Goal: Task Accomplishment & Management: Use online tool/utility

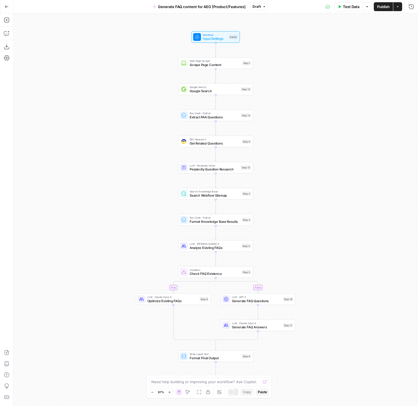
click at [260, 9] on span "Draft" at bounding box center [257, 6] width 8 height 5
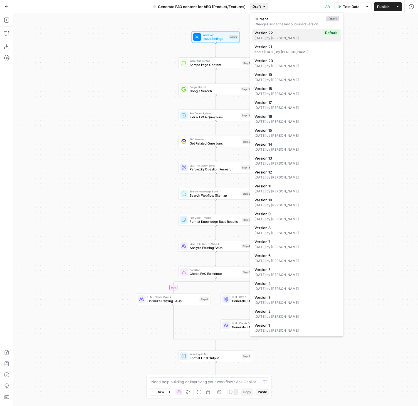
click at [294, 36] on div "[DATE] by [PERSON_NAME]" at bounding box center [297, 38] width 85 height 5
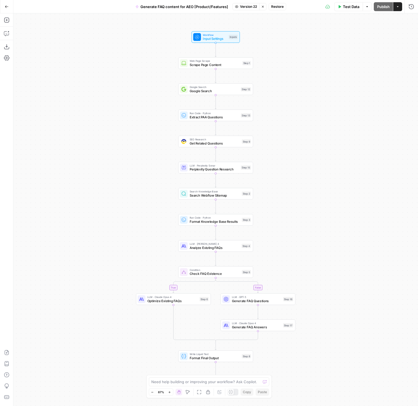
click at [280, 9] on span "Restore" at bounding box center [277, 6] width 13 height 5
click at [160, 62] on span "Cancel" at bounding box center [165, 65] width 13 height 6
click at [262, 8] on icon "button" at bounding box center [262, 6] width 3 height 3
click at [378, 6] on span "Publish" at bounding box center [383, 7] width 13 height 6
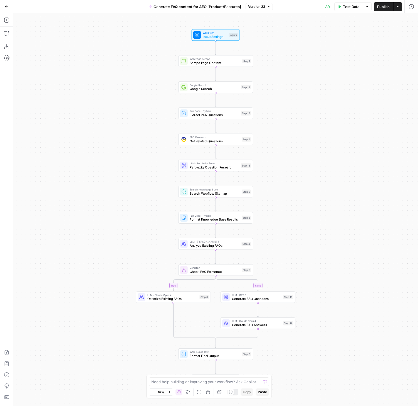
click at [220, 33] on span "Workflow" at bounding box center [215, 33] width 24 height 4
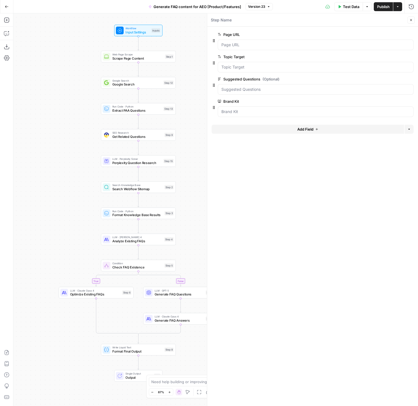
drag, startPoint x: 153, startPoint y: 83, endPoint x: 75, endPoint y: 79, distance: 77.5
click at [75, 79] on div "true false Workflow Input Settings Inputs Web Page Scrape Scrape Page Content S…" at bounding box center [215, 209] width 405 height 392
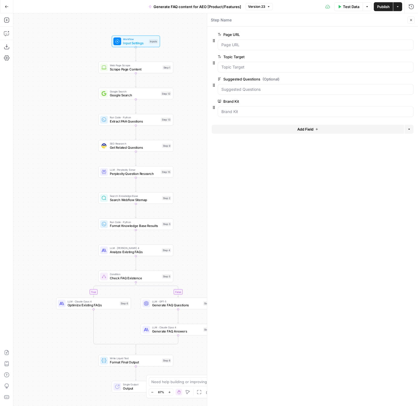
drag, startPoint x: 71, startPoint y: 87, endPoint x: 68, endPoint y: 98, distance: 11.1
click at [68, 98] on div "true false Workflow Input Settings Inputs Web Page Scrape Scrape Page Content S…" at bounding box center [215, 209] width 405 height 392
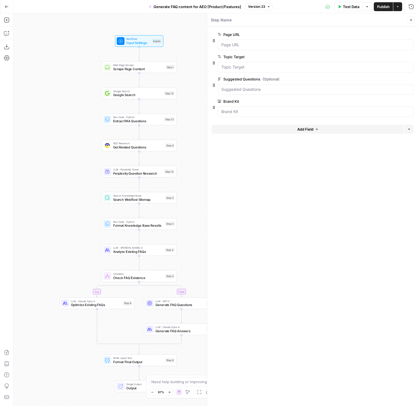
drag, startPoint x: 69, startPoint y: 99, endPoint x: 72, endPoint y: 99, distance: 3.4
click at [72, 99] on div "true false Workflow Input Settings Inputs Web Page Scrape Scrape Page Content S…" at bounding box center [215, 209] width 405 height 392
click at [323, 114] on Kit "Brand Kit" at bounding box center [316, 112] width 189 height 6
click at [63, 108] on div "true false Workflow Input Settings Inputs Web Page Scrape Scrape Page Content S…" at bounding box center [215, 209] width 405 height 392
click at [410, 18] on icon "button" at bounding box center [411, 19] width 3 height 3
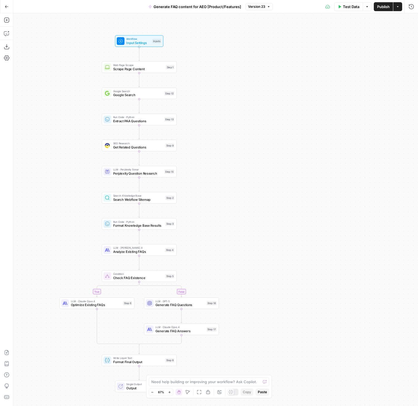
click at [371, 6] on button "Options" at bounding box center [367, 6] width 9 height 9
click at [395, 21] on div "true false Workflow Input Settings Inputs Web Page Scrape Scrape Page Content S…" at bounding box center [215, 209] width 405 height 392
click at [411, 8] on icon "button" at bounding box center [412, 7] width 6 height 6
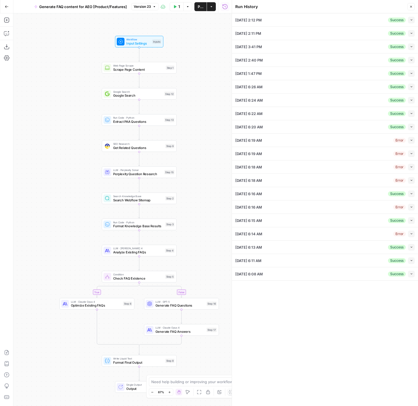
click at [410, 19] on button "Collapse" at bounding box center [411, 20] width 7 height 7
type input "Webflow"
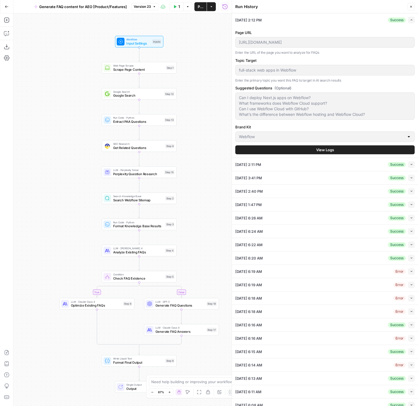
click at [325, 149] on span "View Logs" at bounding box center [325, 150] width 18 height 6
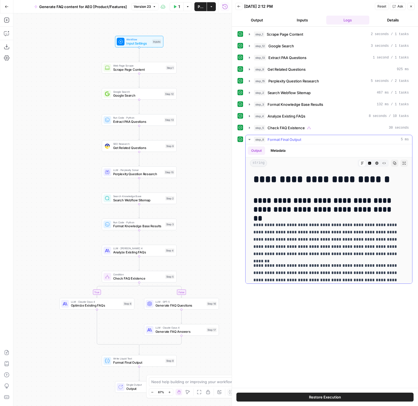
click at [249, 138] on icon "button" at bounding box center [249, 139] width 4 height 4
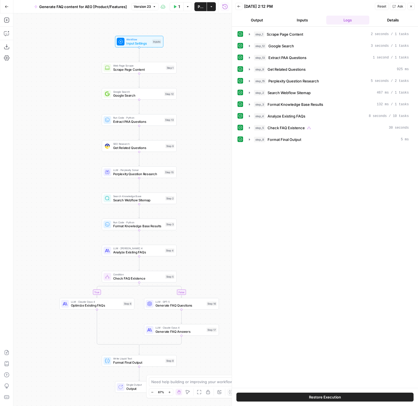
click at [304, 17] on button "Inputs" at bounding box center [302, 20] width 43 height 9
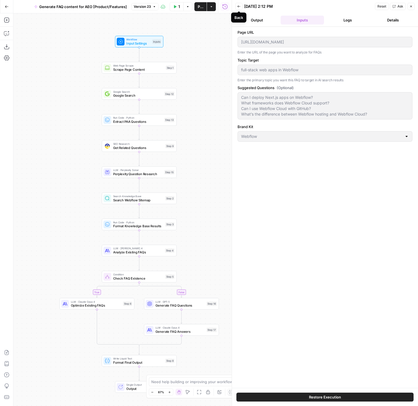
click at [239, 5] on icon "button" at bounding box center [239, 6] width 3 height 2
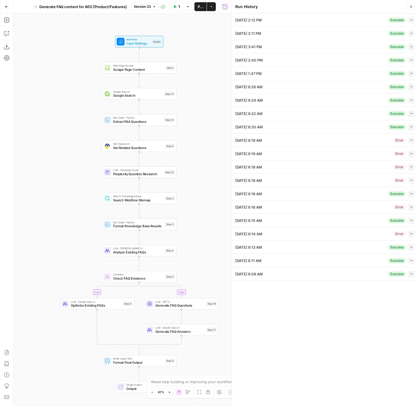
click at [410, 32] on icon "button" at bounding box center [411, 33] width 3 height 3
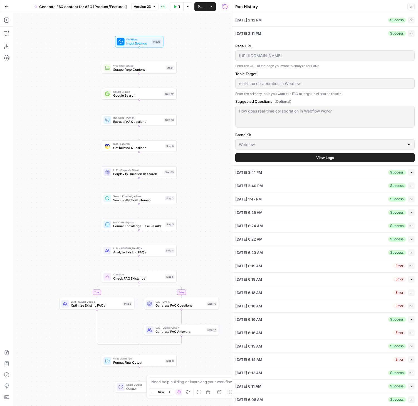
click at [409, 172] on button "Collapse" at bounding box center [411, 172] width 7 height 7
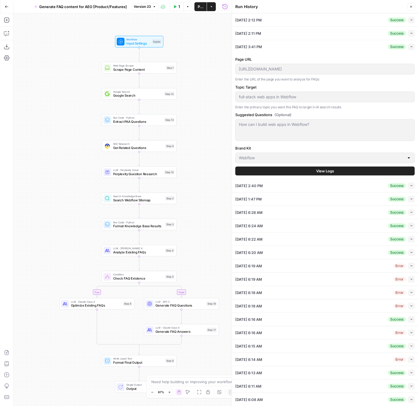
click at [410, 45] on icon "button" at bounding box center [411, 46] width 3 height 3
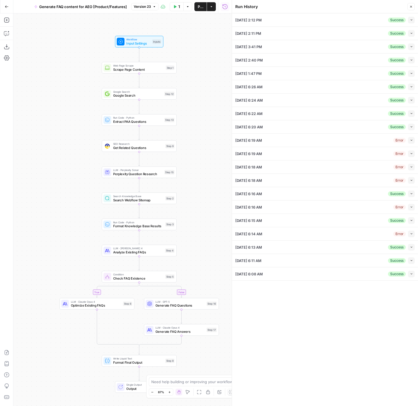
click at [410, 61] on icon "button" at bounding box center [411, 59] width 3 height 3
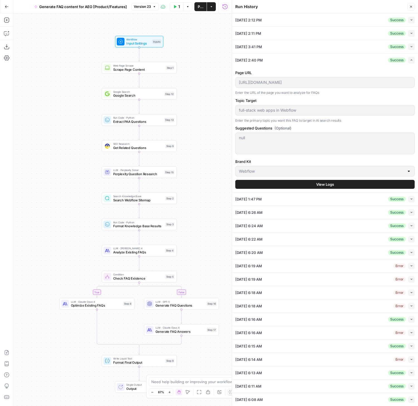
click at [411, 61] on li "[DATE] 2:40 PM Success Expand Page URL [URL][DOMAIN_NAME] Enter the URL of the …" at bounding box center [325, 122] width 186 height 139
click at [410, 62] on button "Expand" at bounding box center [411, 60] width 7 height 7
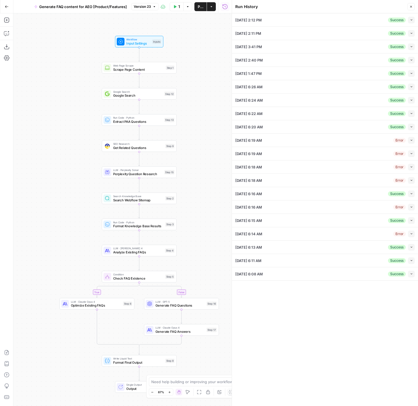
click at [411, 75] on icon "button" at bounding box center [411, 73] width 3 height 3
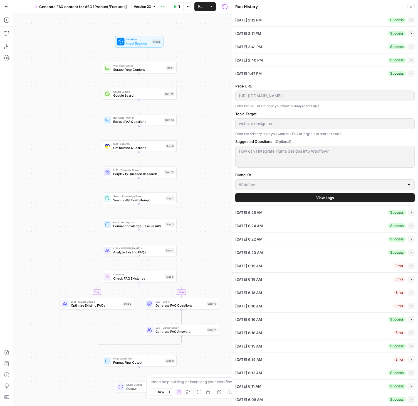
click at [411, 74] on li "[DATE] 1:47 PM Success Expand Page URL [URL][DOMAIN_NAME] Enter the URL of the …" at bounding box center [325, 136] width 186 height 139
click at [325, 197] on span "View Logs" at bounding box center [325, 198] width 18 height 6
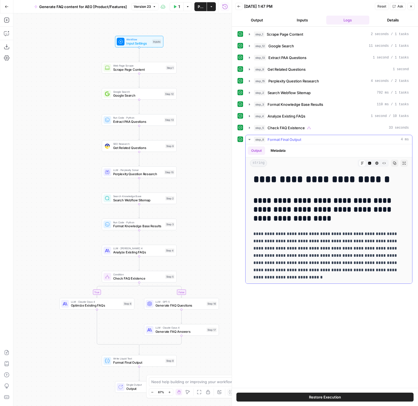
click at [250, 139] on icon "button" at bounding box center [250, 139] width 2 height 1
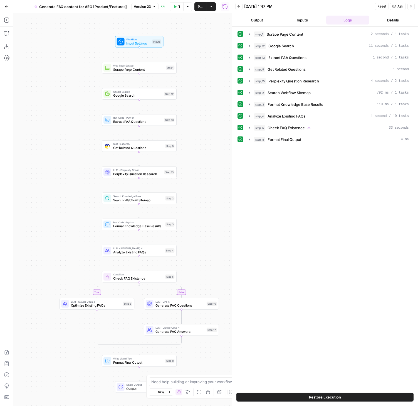
click at [302, 19] on button "Inputs" at bounding box center [302, 20] width 43 height 9
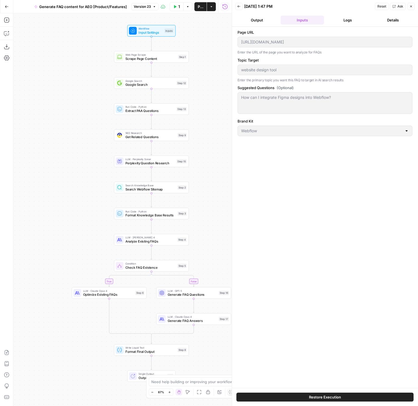
drag, startPoint x: 207, startPoint y: 113, endPoint x: 219, endPoint y: 102, distance: 16.4
click at [219, 102] on div "true false Workflow Input Settings Inputs Web Page Scrape Scrape Page Content S…" at bounding box center [122, 209] width 218 height 392
click at [217, 71] on div "true false Workflow Input Settings Inputs Web Page Scrape Scrape Page Content S…" at bounding box center [122, 209] width 218 height 392
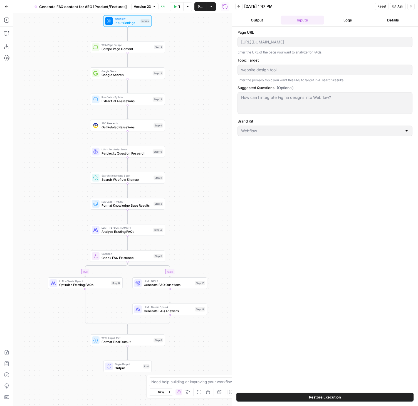
drag, startPoint x: 222, startPoint y: 96, endPoint x: 198, endPoint y: 87, distance: 25.2
click at [198, 87] on div "true false Workflow Input Settings Inputs Web Page Scrape Scrape Page Content S…" at bounding box center [122, 209] width 218 height 392
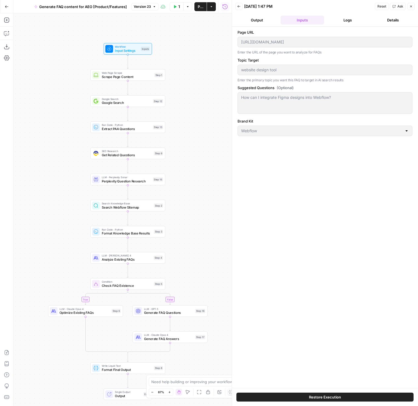
drag, startPoint x: 199, startPoint y: 92, endPoint x: 199, endPoint y: 120, distance: 27.8
click at [199, 120] on div "true false Workflow Input Settings Inputs Web Page Scrape Scrape Page Content S…" at bounding box center [122, 209] width 218 height 392
click at [184, 158] on div "true false Workflow Input Settings Inputs Web Page Scrape Scrape Page Content S…" at bounding box center [122, 209] width 218 height 392
click at [137, 178] on span "LLM · Perplexity Sonar" at bounding box center [126, 177] width 49 height 4
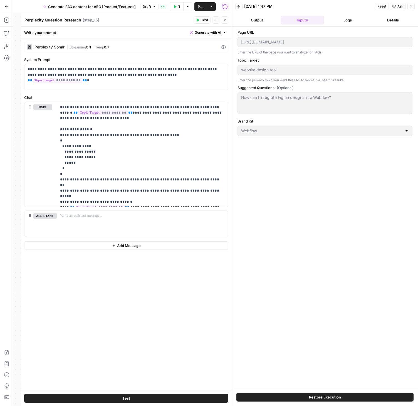
click at [37, 17] on textarea "Perplexity Question Research" at bounding box center [52, 20] width 57 height 6
click at [37, 20] on textarea "Perplexity Question Research" at bounding box center [52, 20] width 57 height 6
type textarea "User Question Research"
click at [17, 28] on div "true false Workflow Input Settings Inputs Web Page Scrape Scrape Page Content S…" at bounding box center [122, 209] width 218 height 392
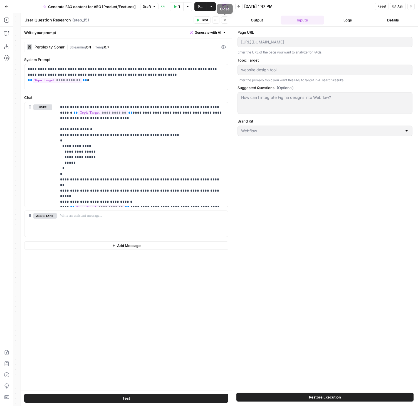
click at [225, 21] on icon "button" at bounding box center [224, 19] width 3 height 3
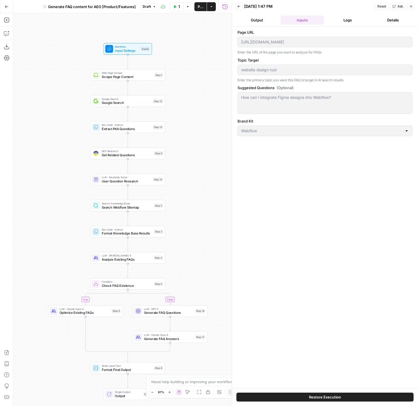
click at [191, 193] on div "true false Workflow Input Settings Inputs Web Page Scrape Scrape Page Content S…" at bounding box center [122, 209] width 218 height 392
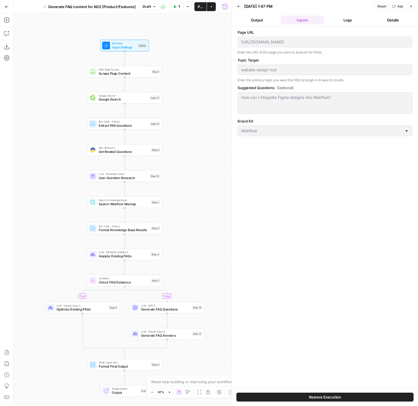
drag, startPoint x: 202, startPoint y: 202, endPoint x: 198, endPoint y: 199, distance: 5.0
click at [198, 199] on div "true false Workflow Input Settings Inputs Web Page Scrape Scrape Page Content S…" at bounding box center [122, 209] width 218 height 392
click at [196, 8] on button "Publish" at bounding box center [201, 6] width 12 height 9
click at [219, 126] on div "true false Workflow Input Settings Inputs Web Page Scrape Scrape Page Content S…" at bounding box center [122, 209] width 218 height 392
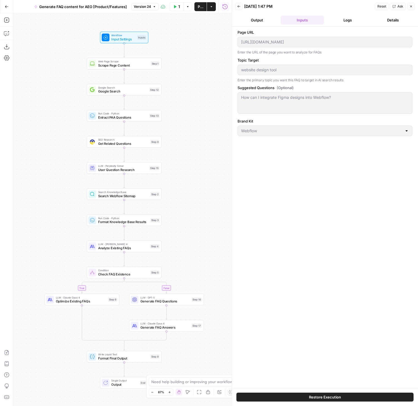
drag, startPoint x: 189, startPoint y: 250, endPoint x: 189, endPoint y: 242, distance: 8.6
click at [189, 242] on div "true false Workflow Input Settings Inputs Web Page Scrape Scrape Page Content S…" at bounding box center [122, 209] width 218 height 392
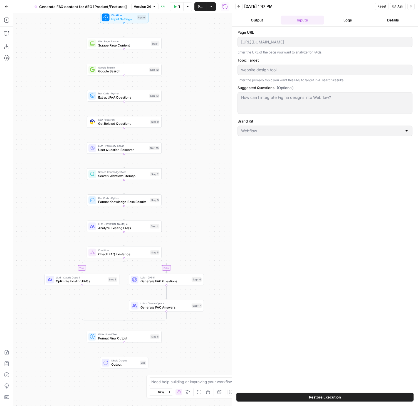
drag, startPoint x: 187, startPoint y: 241, endPoint x: 187, endPoint y: 222, distance: 19.2
click at [187, 222] on div "true false Workflow Input Settings Inputs Web Page Scrape Scrape Page Content S…" at bounding box center [122, 209] width 218 height 392
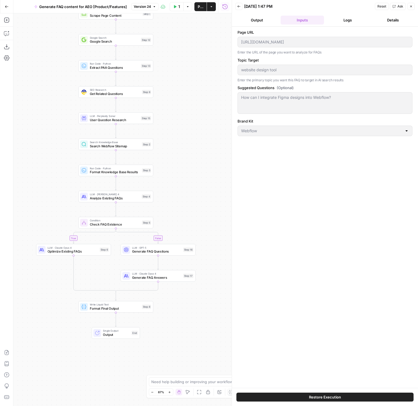
drag, startPoint x: 193, startPoint y: 243, endPoint x: 184, endPoint y: 213, distance: 30.9
click at [184, 213] on div "true false Workflow Input Settings Inputs Web Page Scrape Scrape Page Content S…" at bounding box center [122, 209] width 218 height 392
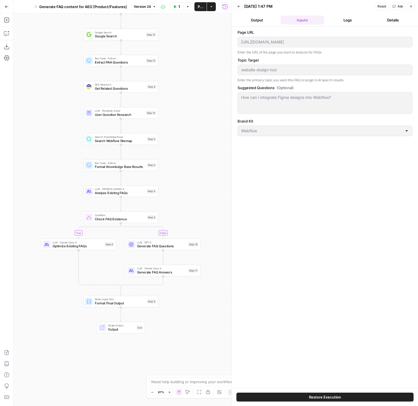
drag, startPoint x: 183, startPoint y: 216, endPoint x: 188, endPoint y: 213, distance: 5.2
click at [189, 210] on div "true false Workflow Input Settings Inputs Web Page Scrape Scrape Page Content S…" at bounding box center [122, 209] width 218 height 392
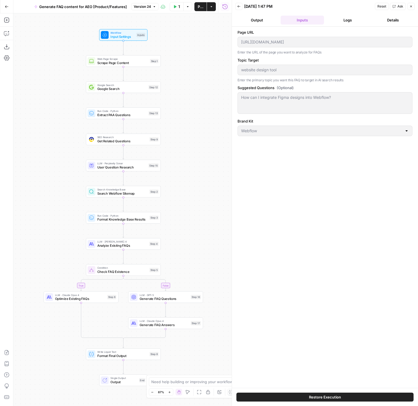
drag, startPoint x: 190, startPoint y: 144, endPoint x: 184, endPoint y: 173, distance: 29.0
click at [192, 197] on div "true false Workflow Input Settings Inputs Web Page Scrape Scrape Page Content S…" at bounding box center [122, 209] width 218 height 392
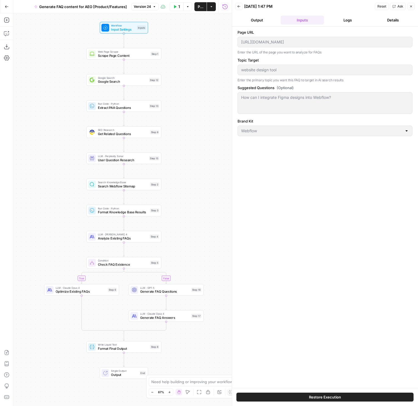
drag, startPoint x: 187, startPoint y: 123, endPoint x: 188, endPoint y: 117, distance: 5.9
click at [188, 117] on div "true false Workflow Input Settings Inputs Web Page Scrape Scrape Page Content S…" at bounding box center [122, 209] width 218 height 392
